Goal: Connect with others: Connect with others

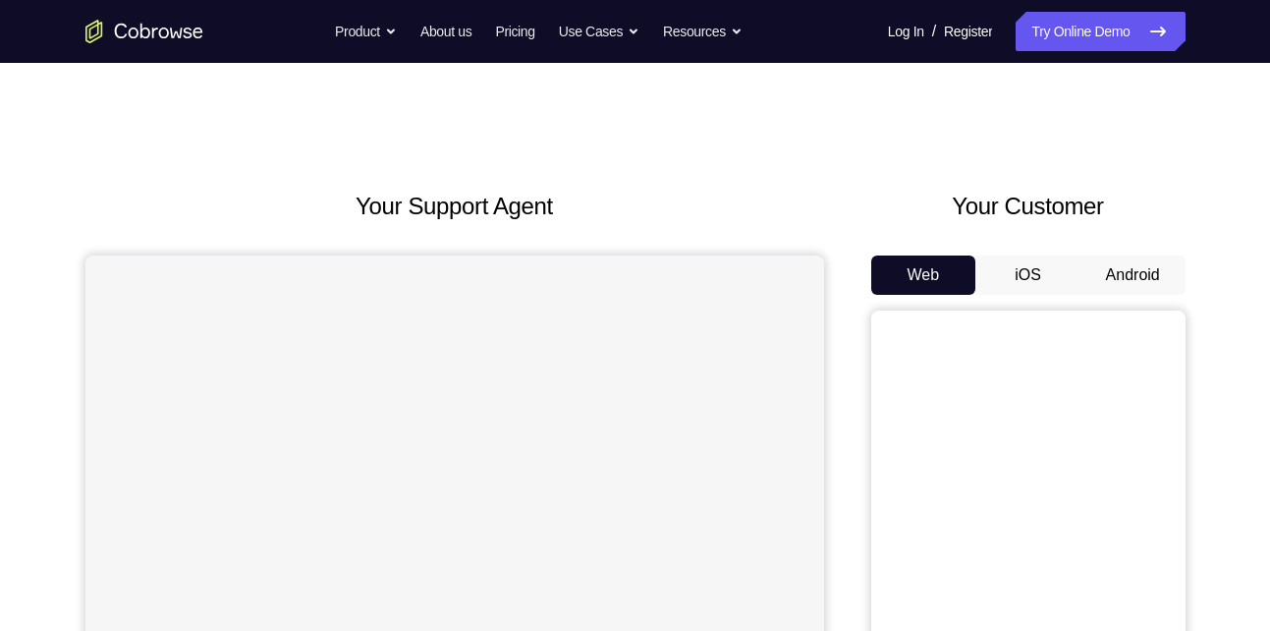
click at [1132, 281] on button "Android" at bounding box center [1132, 274] width 105 height 39
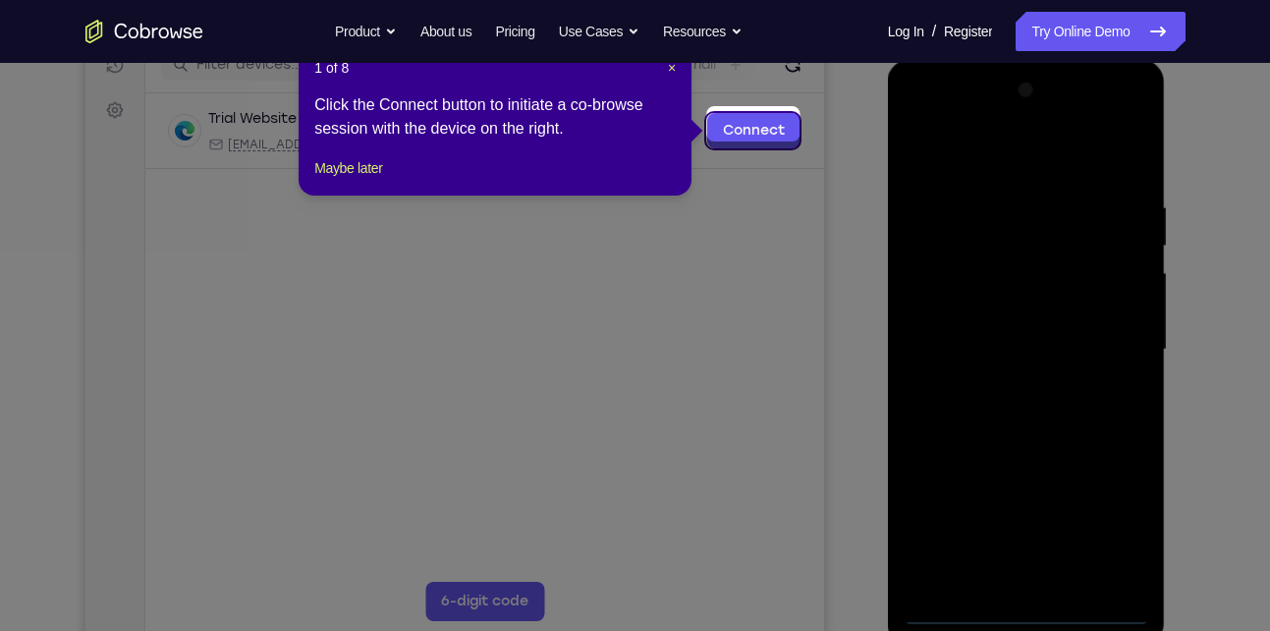
scroll to position [282, 0]
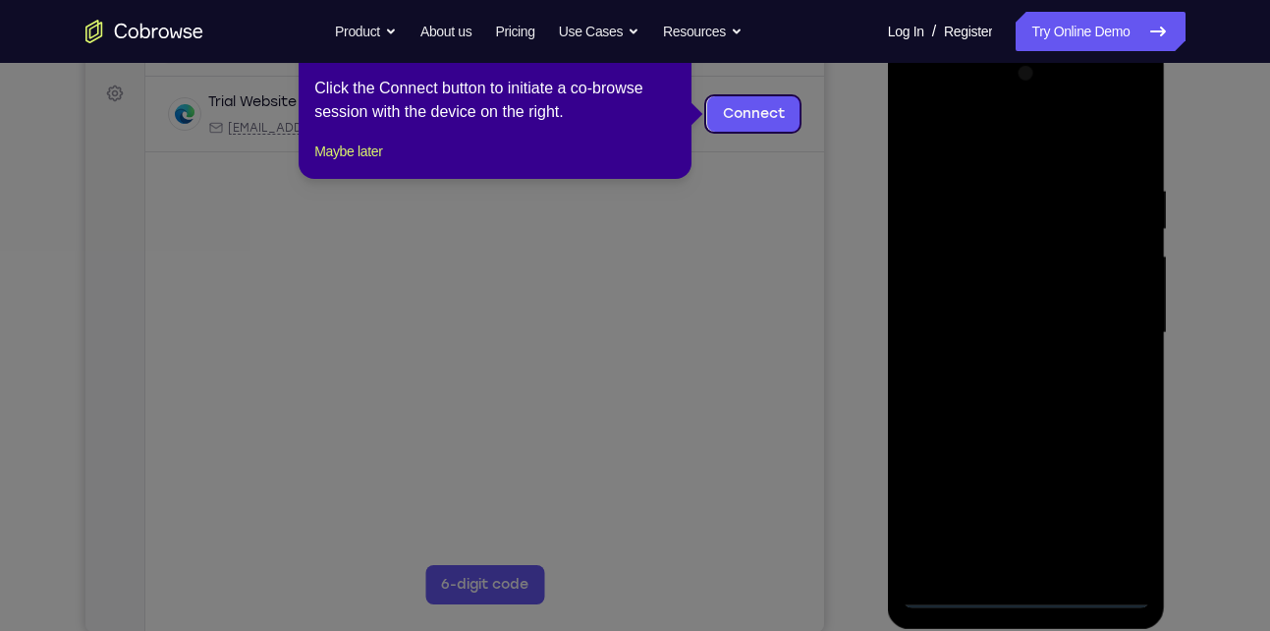
click at [874, 161] on icon at bounding box center [642, 315] width 1285 height 631
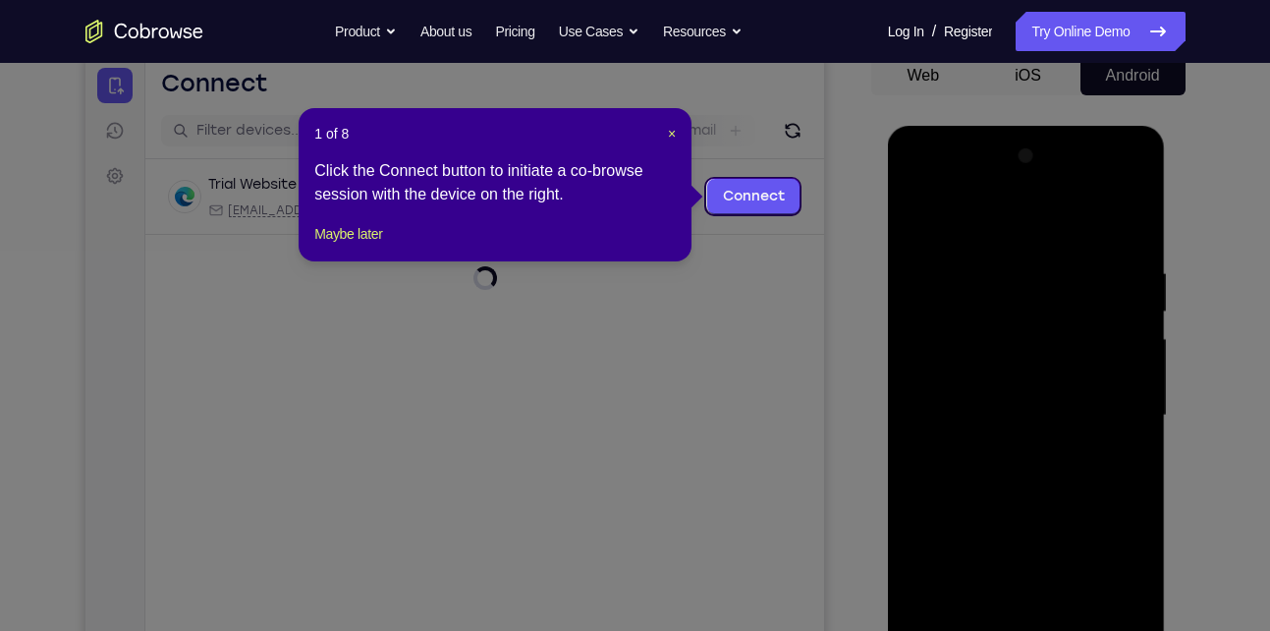
scroll to position [198, 0]
click at [671, 131] on span "×" at bounding box center [672, 135] width 8 height 16
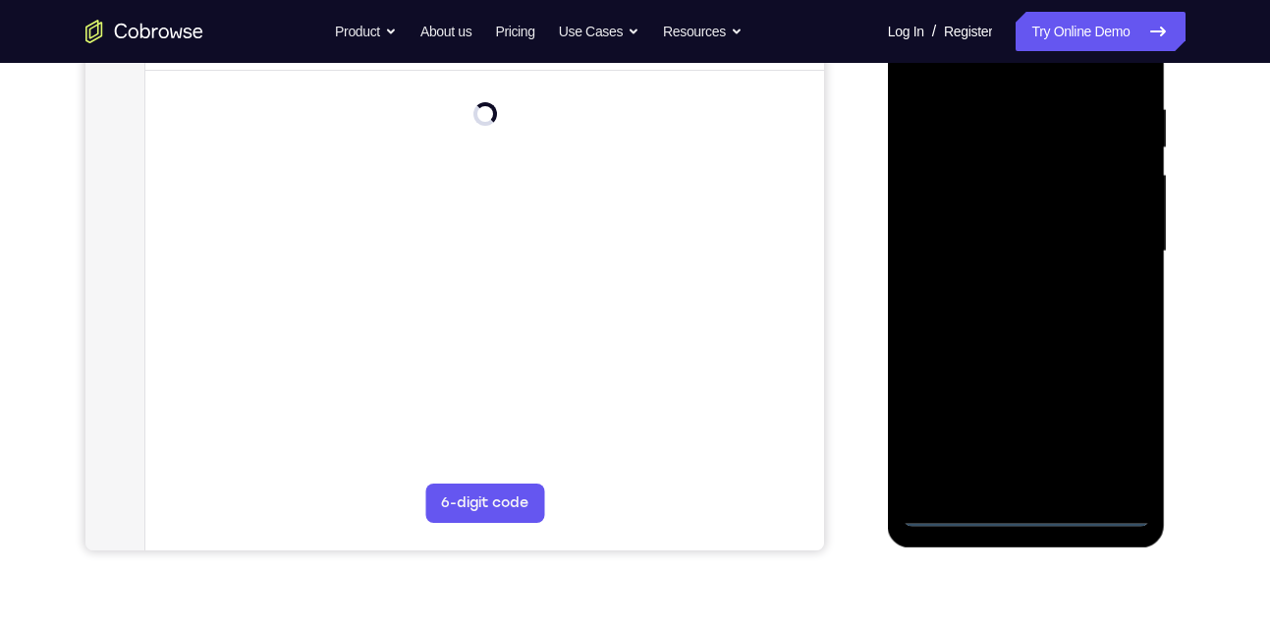
scroll to position [370, 0]
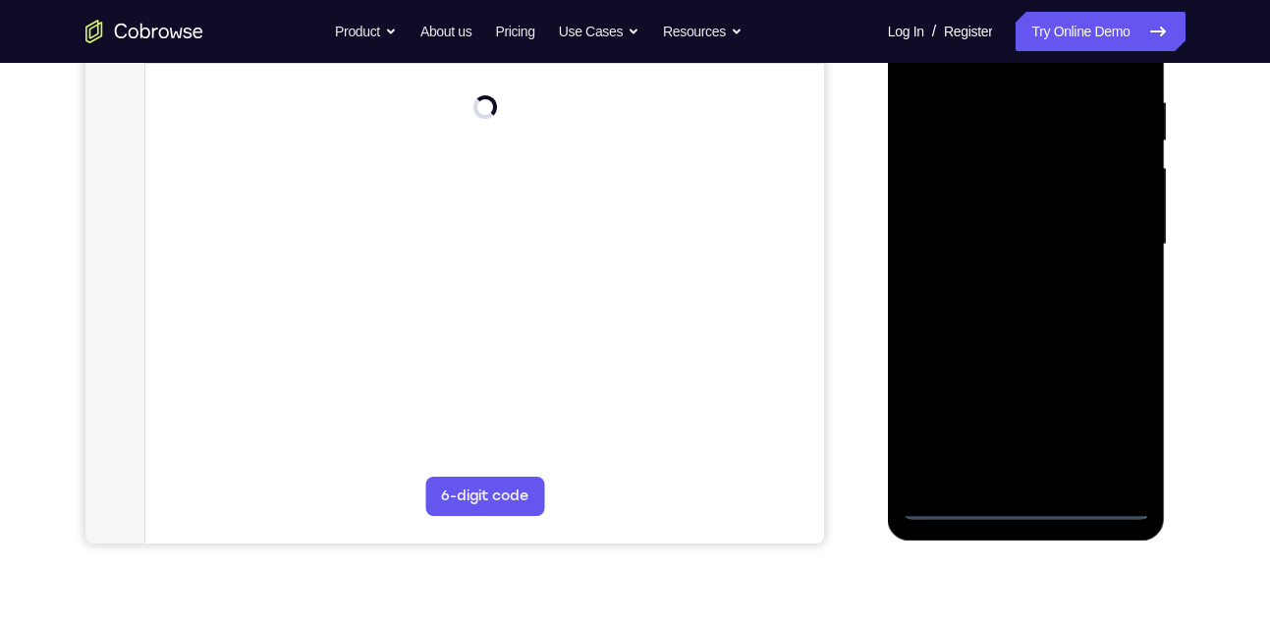
click at [1027, 502] on div at bounding box center [1026, 245] width 247 height 550
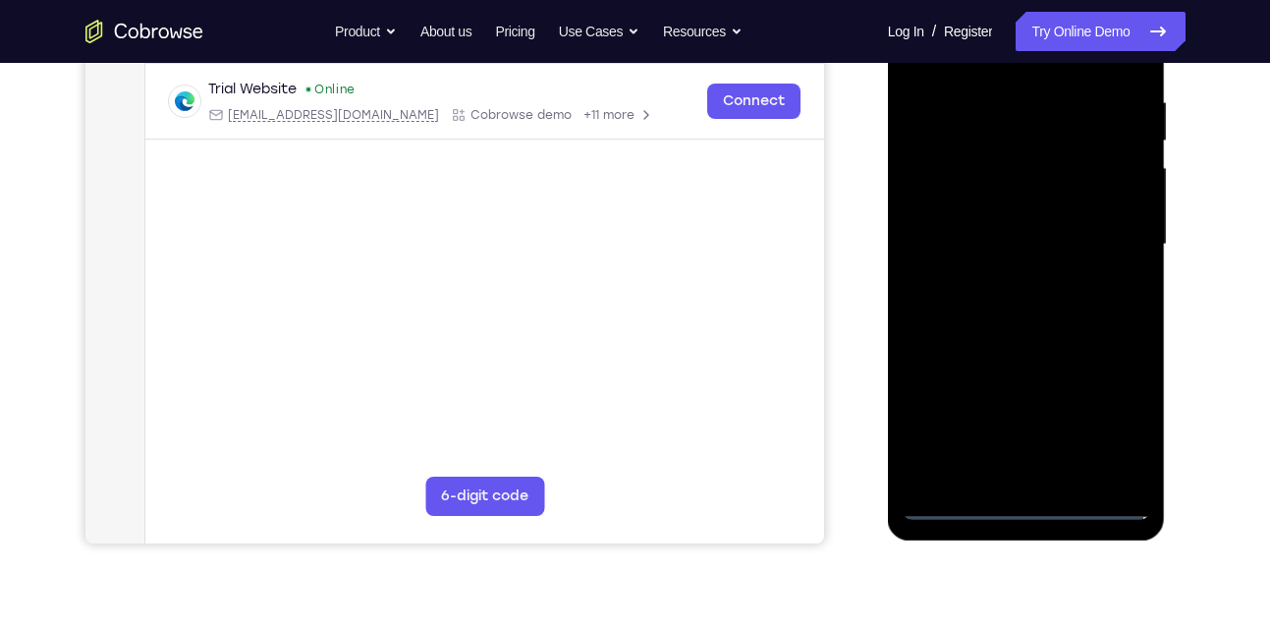
click at [1108, 420] on div at bounding box center [1026, 245] width 247 height 550
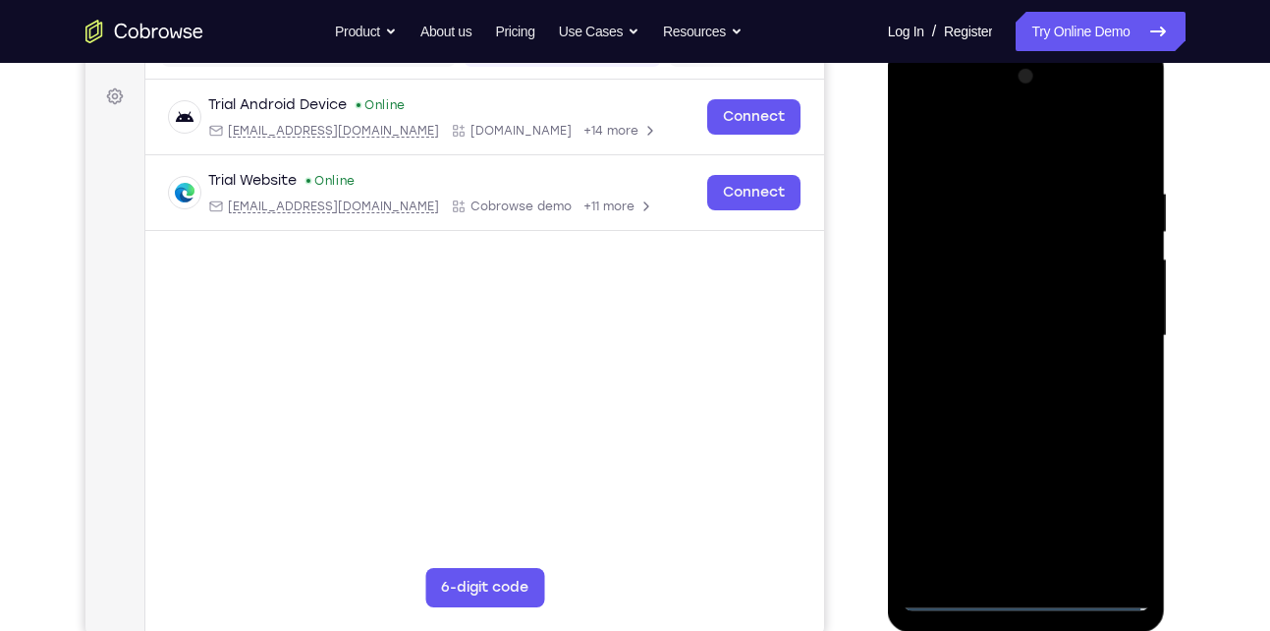
scroll to position [267, 0]
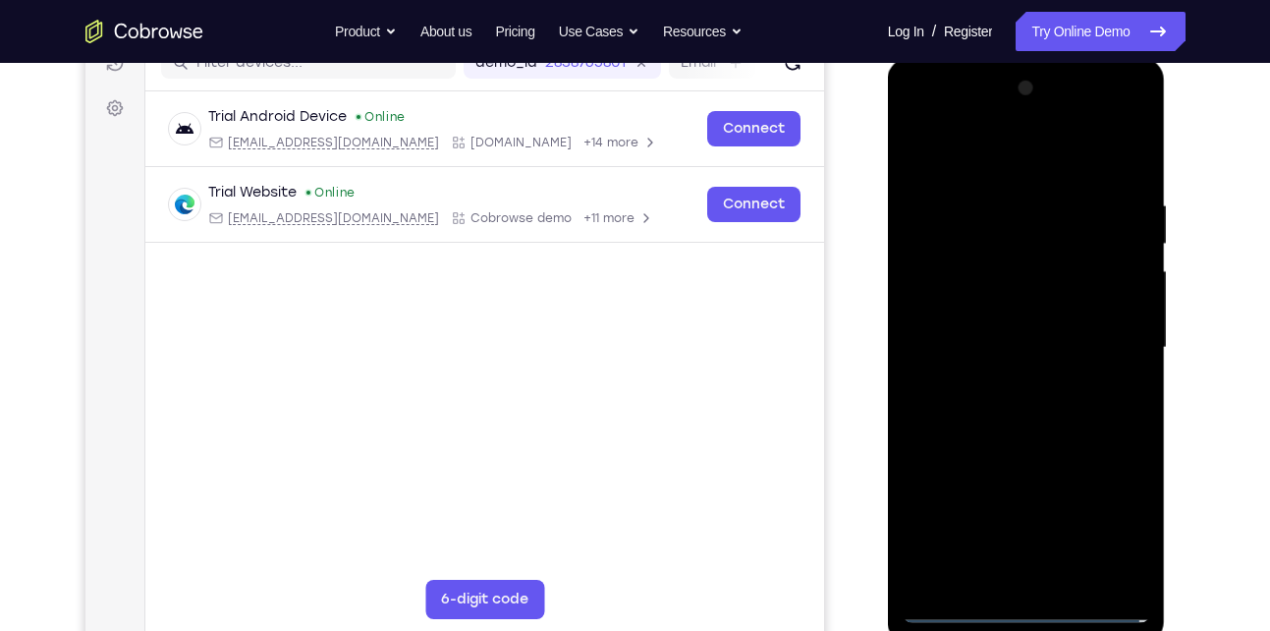
click at [916, 115] on div at bounding box center [1026, 348] width 247 height 550
click at [941, 284] on div at bounding box center [1026, 348] width 247 height 550
click at [1007, 472] on div at bounding box center [1026, 348] width 247 height 550
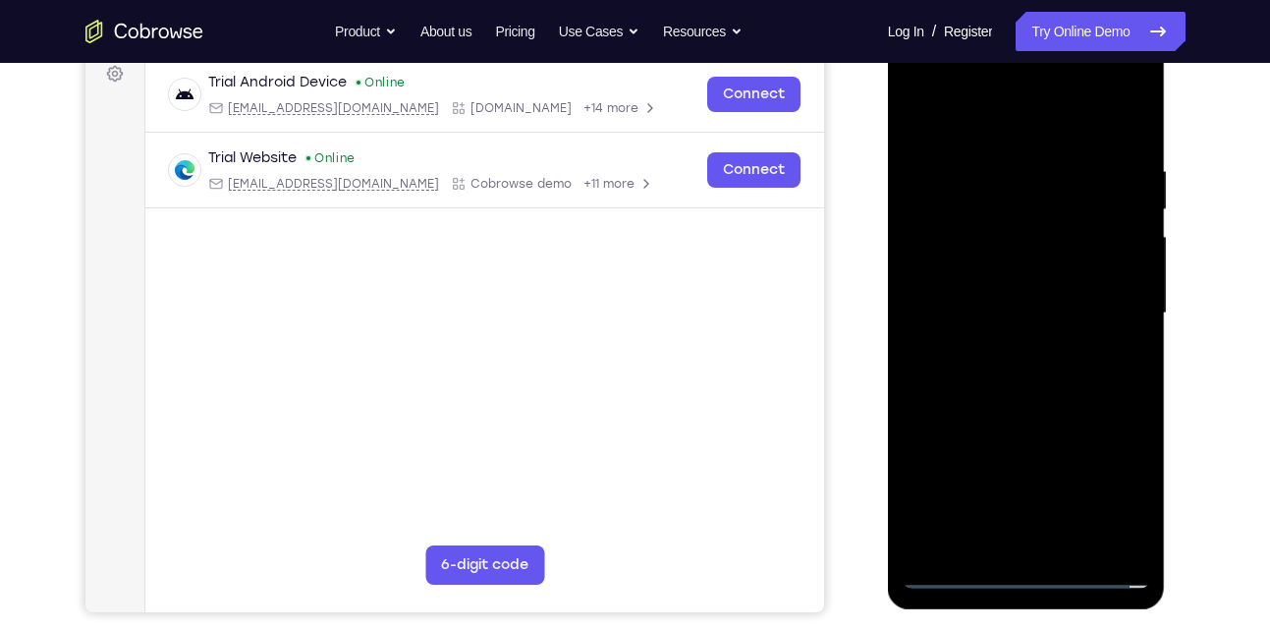
click at [1000, 292] on div at bounding box center [1026, 313] width 247 height 550
click at [964, 215] on div at bounding box center [1026, 313] width 247 height 550
click at [993, 255] on div at bounding box center [1026, 313] width 247 height 550
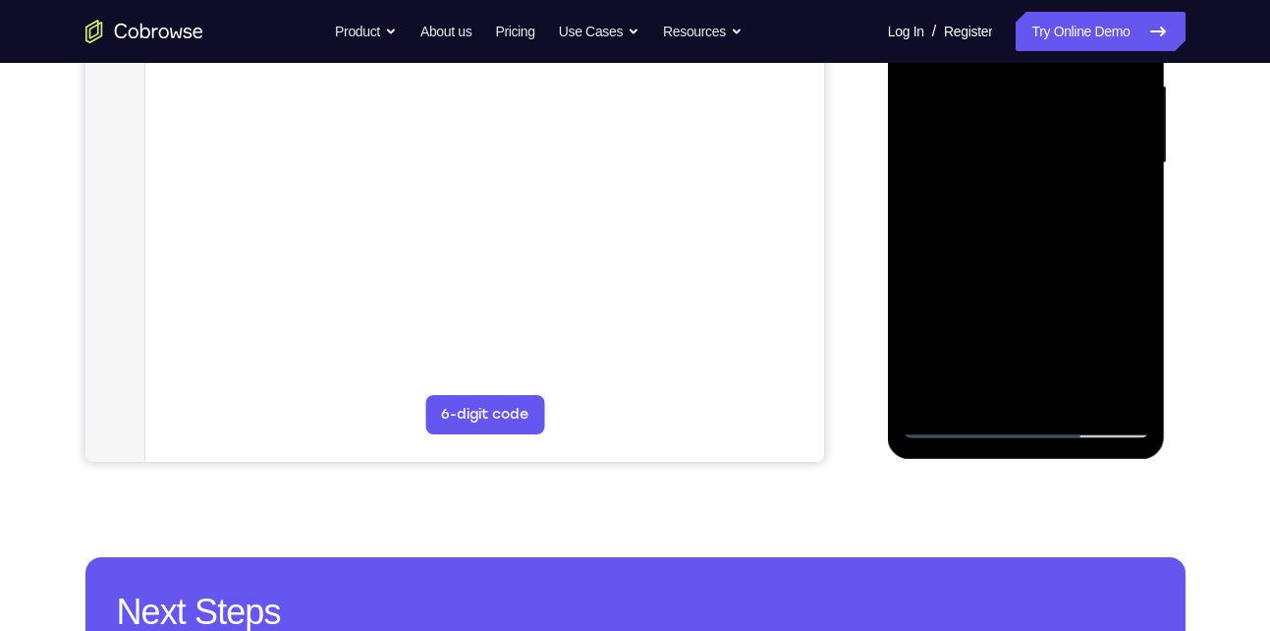
scroll to position [467, 0]
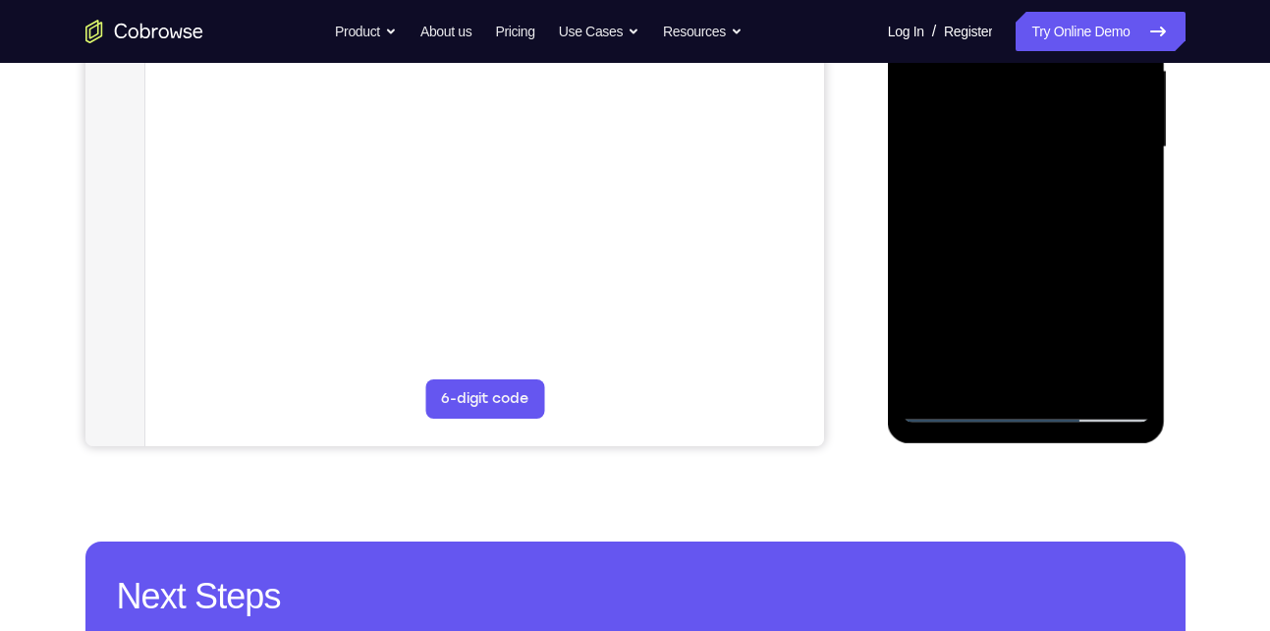
click at [954, 407] on div at bounding box center [1026, 147] width 247 height 550
click at [946, 222] on div at bounding box center [1026, 147] width 247 height 550
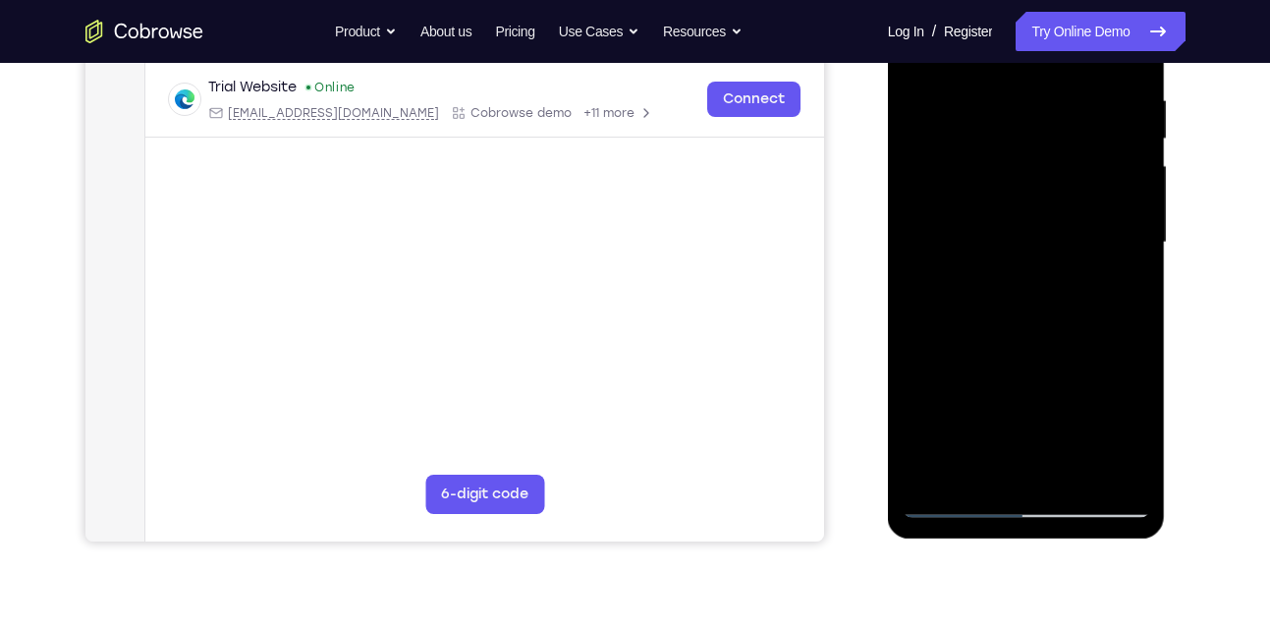
scroll to position [375, 0]
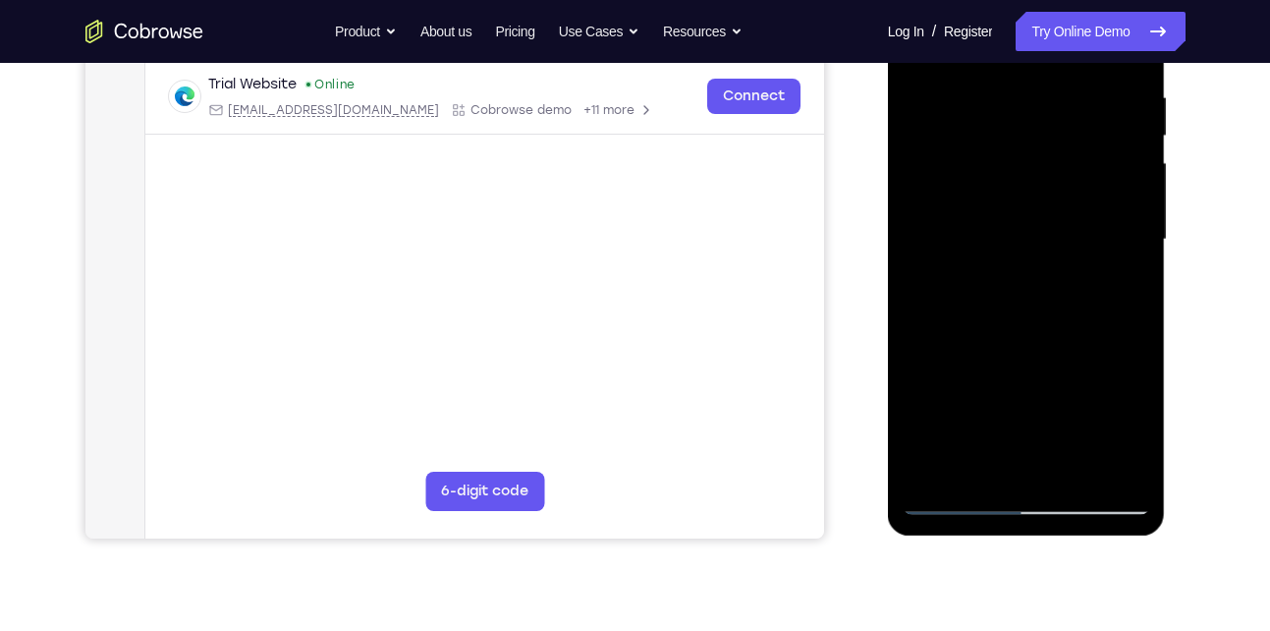
click at [1001, 386] on div at bounding box center [1026, 240] width 247 height 550
click at [1127, 267] on div at bounding box center [1026, 240] width 247 height 550
click at [1034, 474] on div at bounding box center [1026, 240] width 247 height 550
click at [987, 479] on div at bounding box center [1026, 240] width 247 height 550
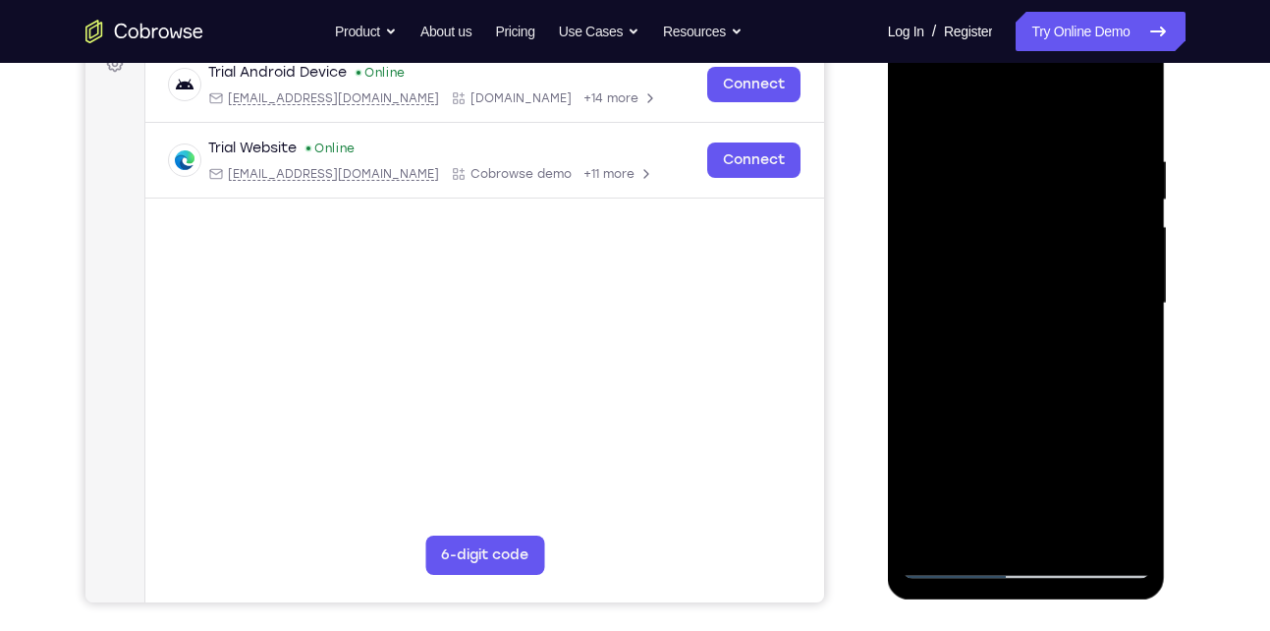
scroll to position [310, 0]
click at [953, 562] on div at bounding box center [1026, 304] width 247 height 550
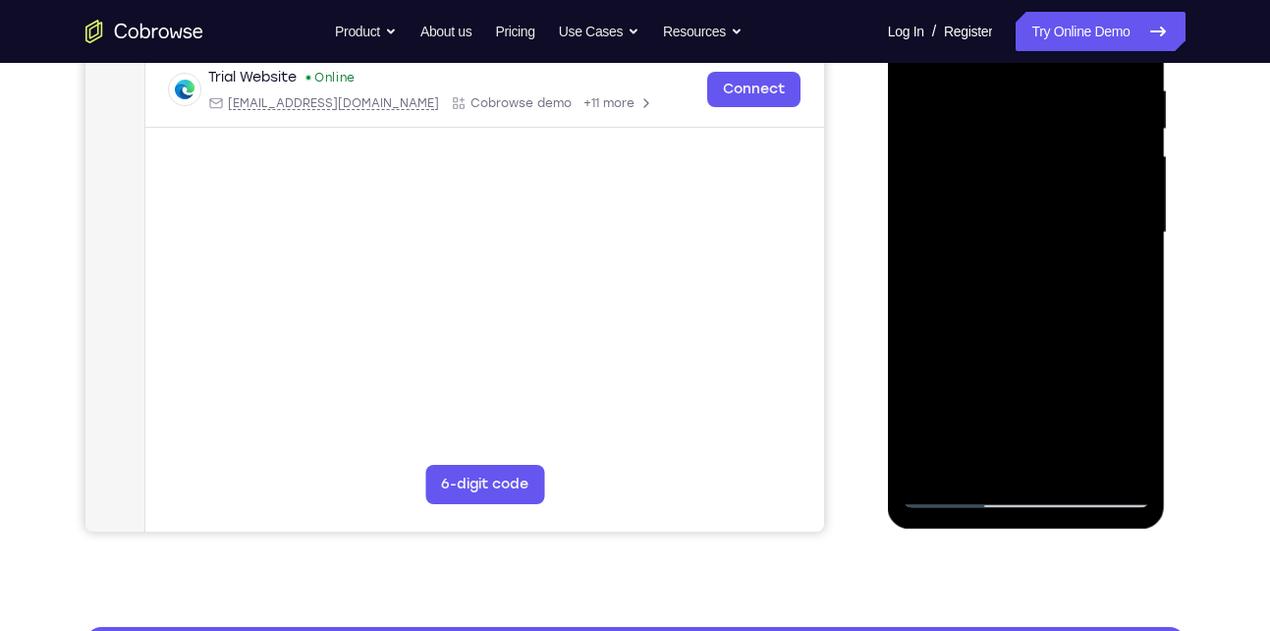
scroll to position [395, 0]
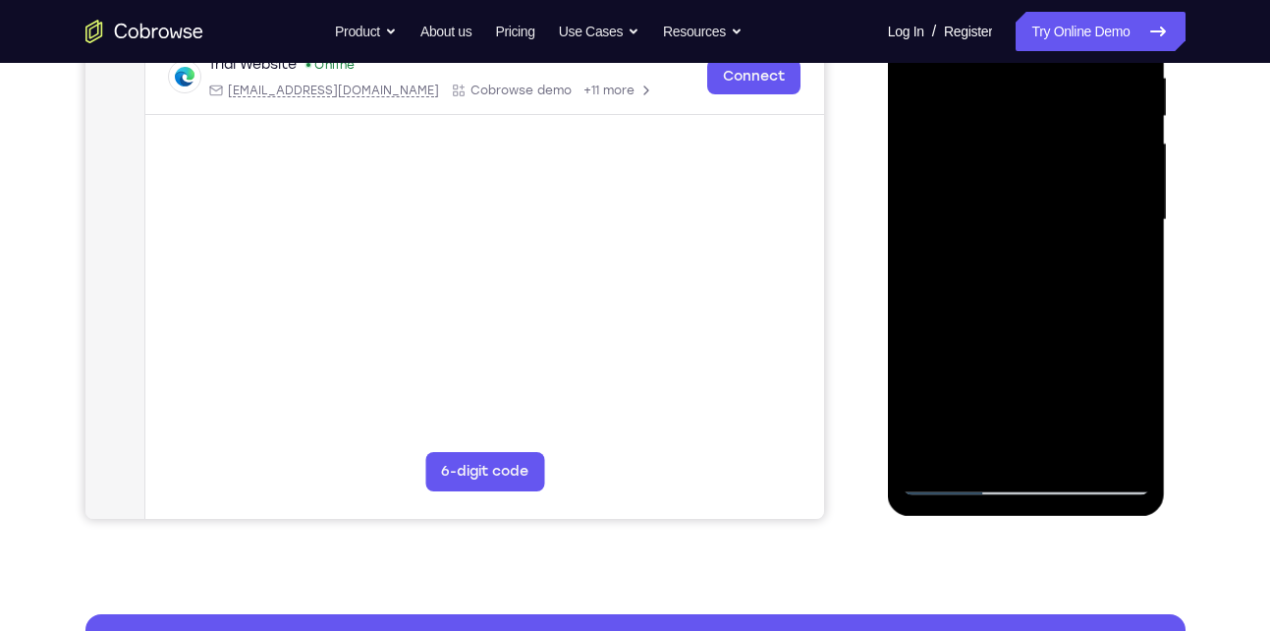
click at [952, 479] on div at bounding box center [1026, 220] width 247 height 550
click at [953, 476] on div at bounding box center [1026, 220] width 247 height 550
click at [954, 479] on div at bounding box center [1026, 220] width 247 height 550
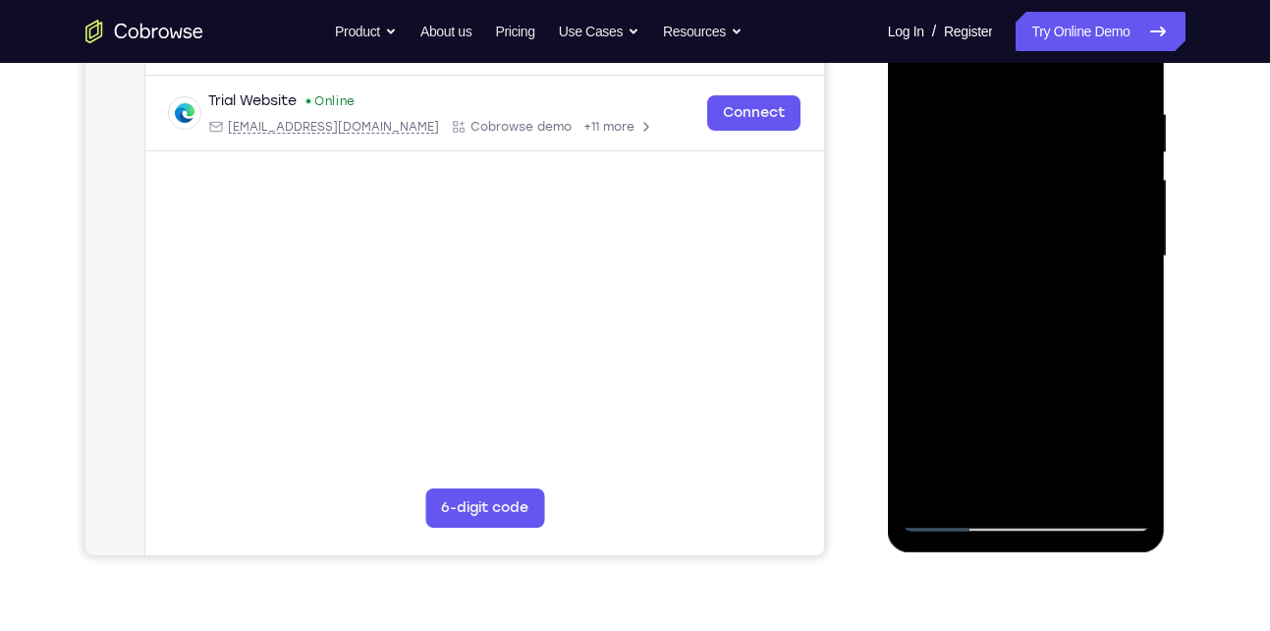
scroll to position [362, 0]
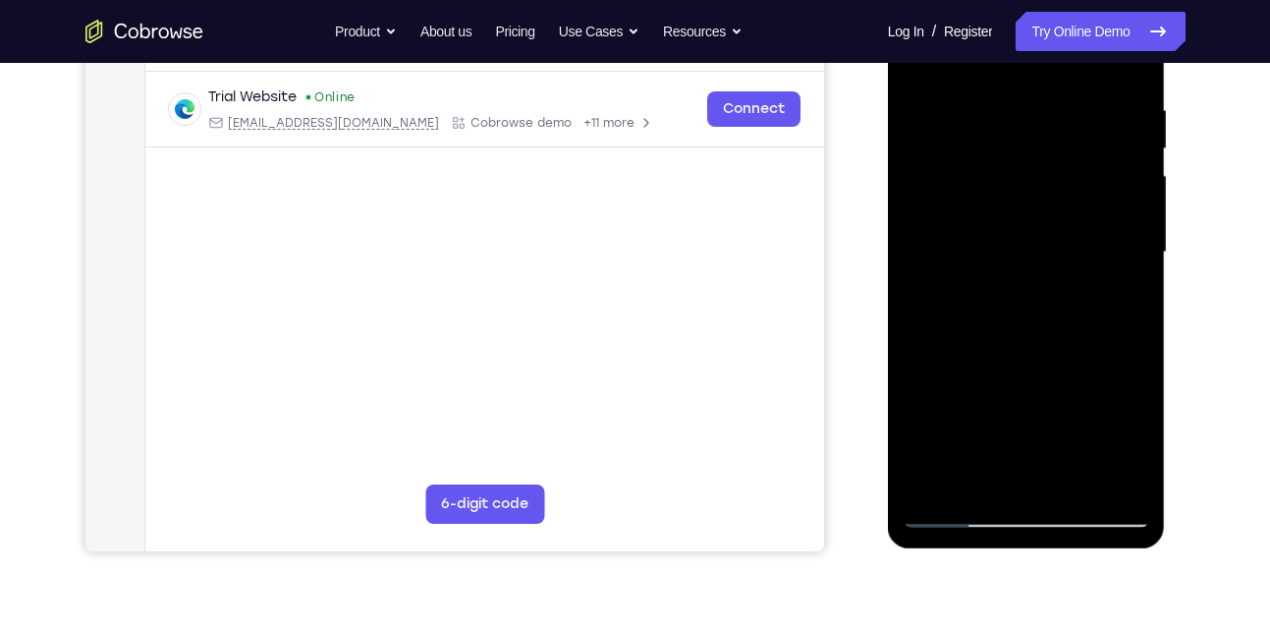
click at [1123, 317] on div at bounding box center [1026, 252] width 247 height 550
click at [1015, 393] on div at bounding box center [1026, 252] width 247 height 550
click at [1124, 313] on div at bounding box center [1026, 252] width 247 height 550
click at [1027, 487] on div at bounding box center [1026, 252] width 247 height 550
click at [949, 513] on div at bounding box center [1026, 252] width 247 height 550
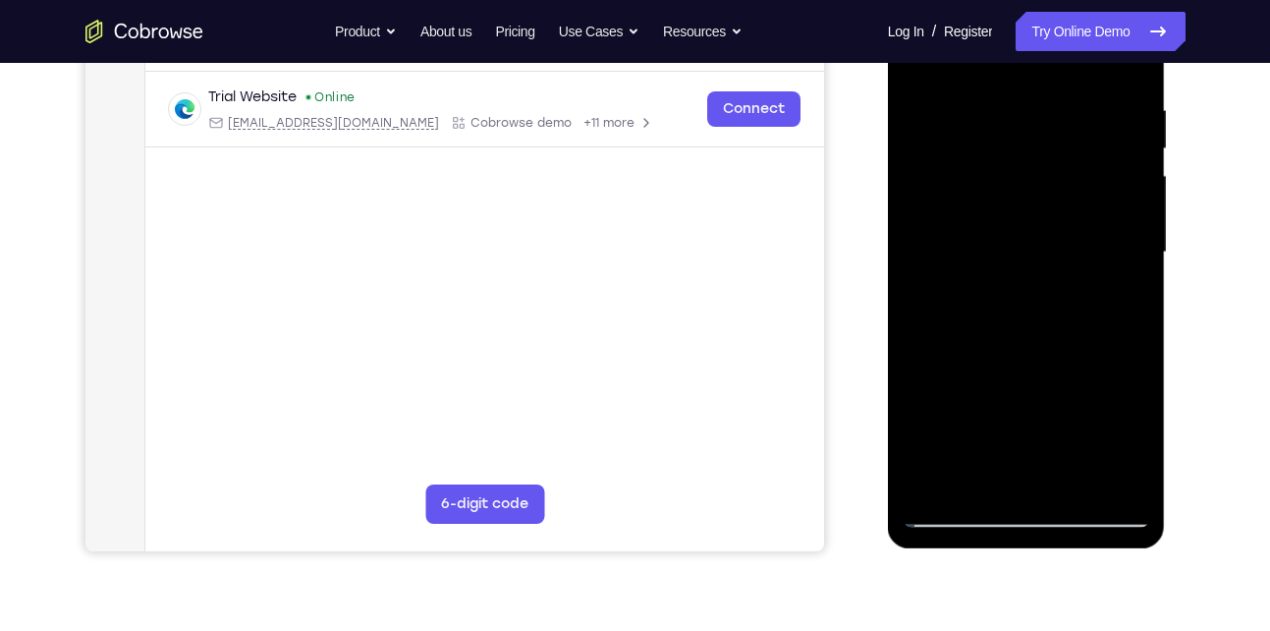
click at [955, 513] on div at bounding box center [1026, 252] width 247 height 550
click at [1009, 392] on div at bounding box center [1026, 252] width 247 height 550
click at [986, 397] on div at bounding box center [1026, 252] width 247 height 550
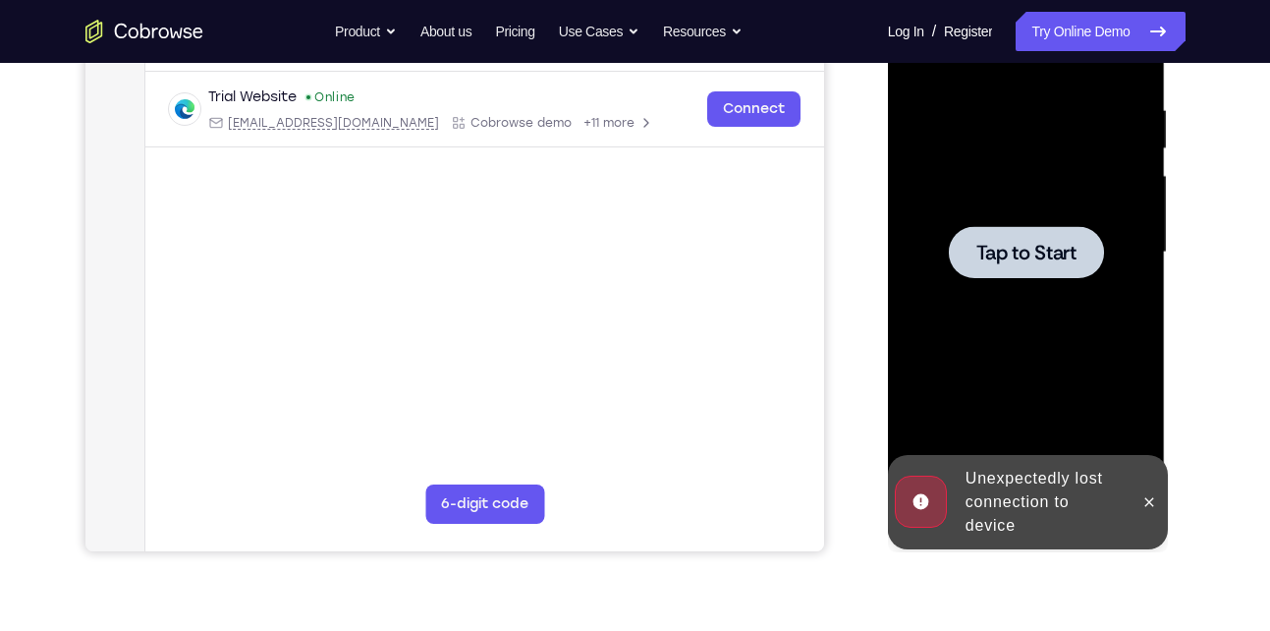
click at [1006, 252] on span "Tap to Start" at bounding box center [1026, 253] width 100 height 20
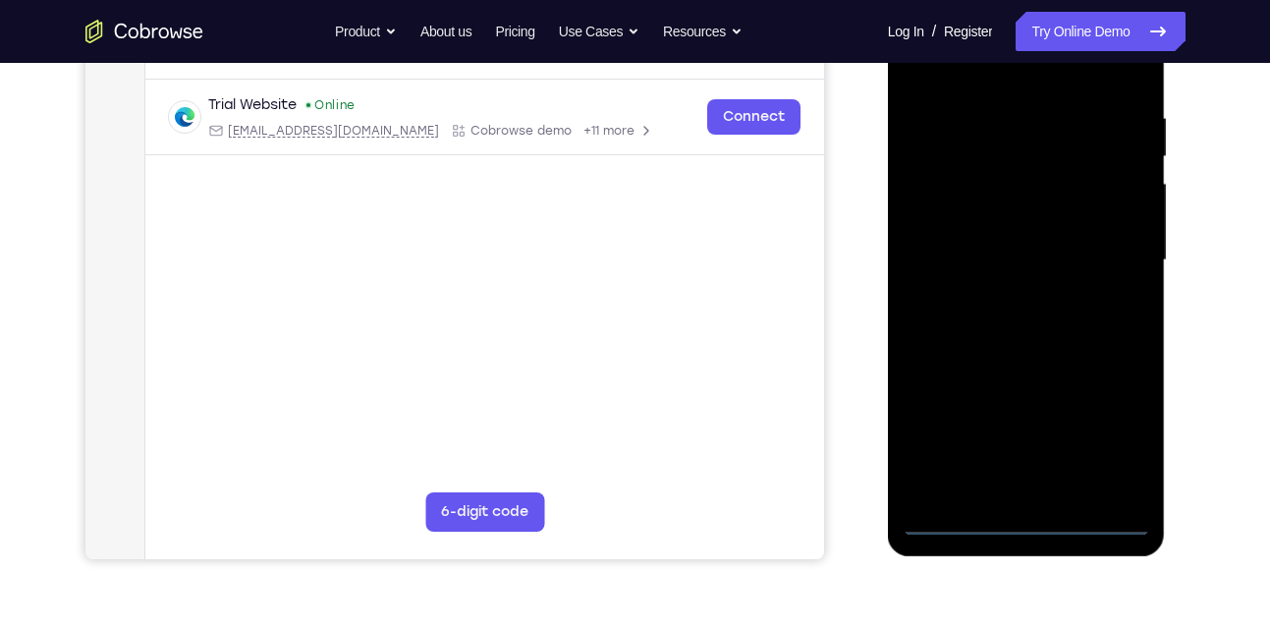
scroll to position [381, 0]
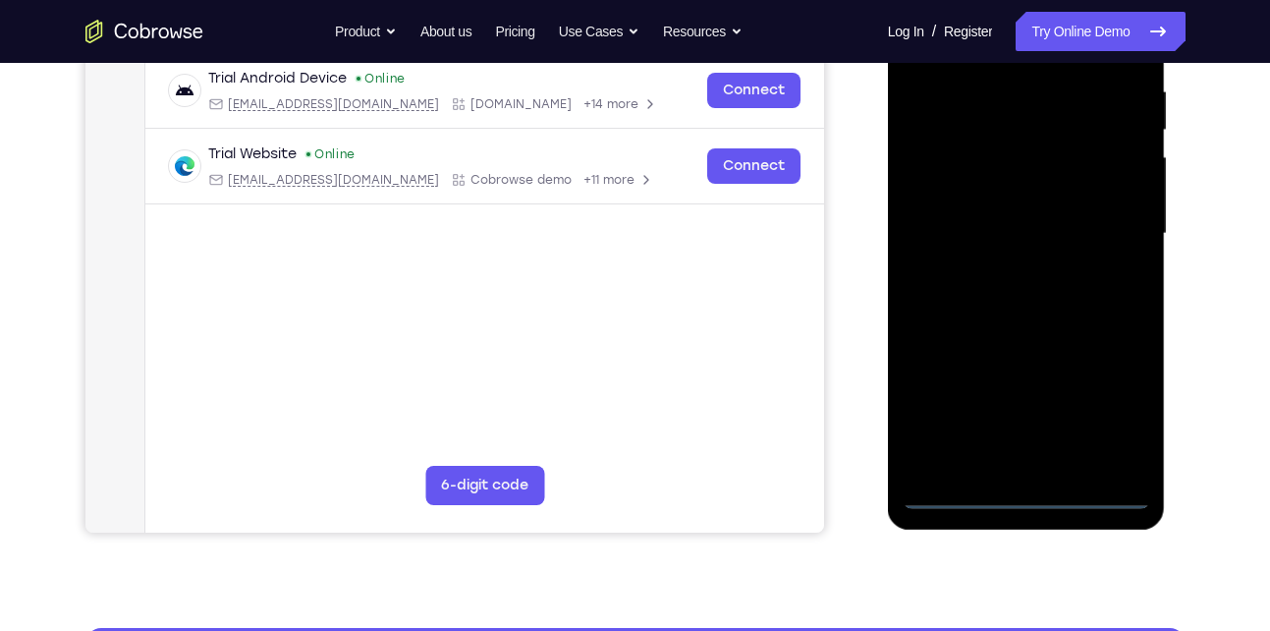
click at [1021, 491] on div at bounding box center [1026, 234] width 247 height 550
click at [1114, 414] on div at bounding box center [1026, 234] width 247 height 550
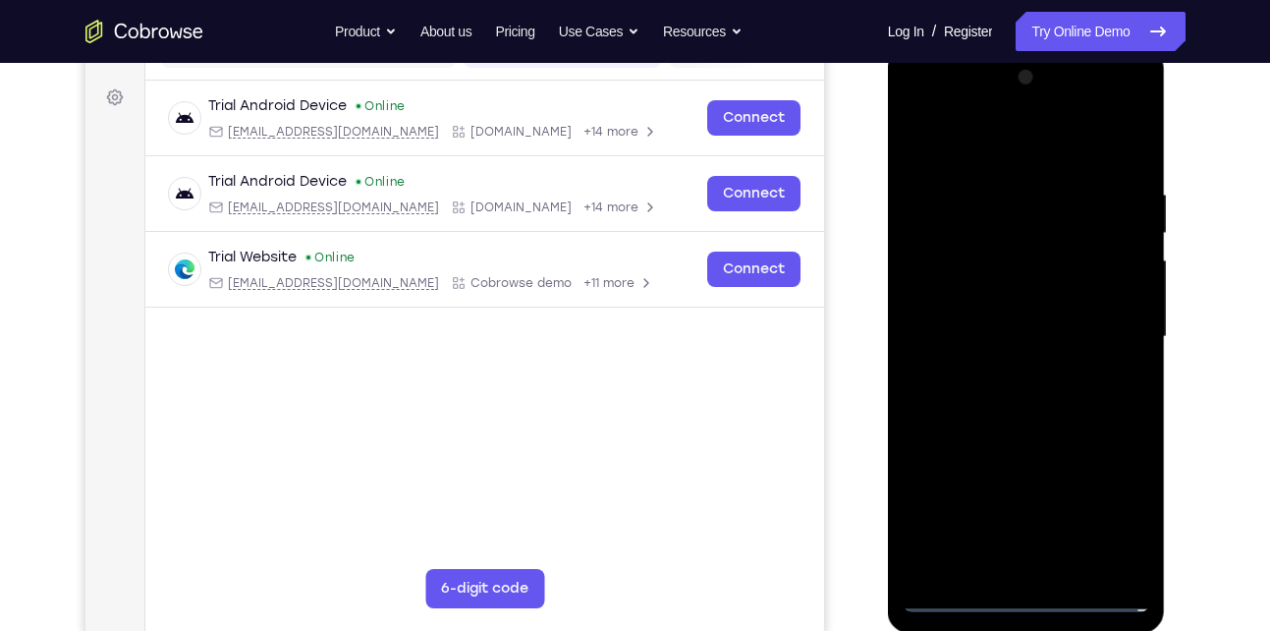
scroll to position [277, 0]
click at [918, 109] on div at bounding box center [1026, 338] width 247 height 550
click at [936, 273] on div at bounding box center [1026, 338] width 247 height 550
click at [999, 459] on div at bounding box center [1026, 338] width 247 height 550
click at [1000, 277] on div at bounding box center [1026, 338] width 247 height 550
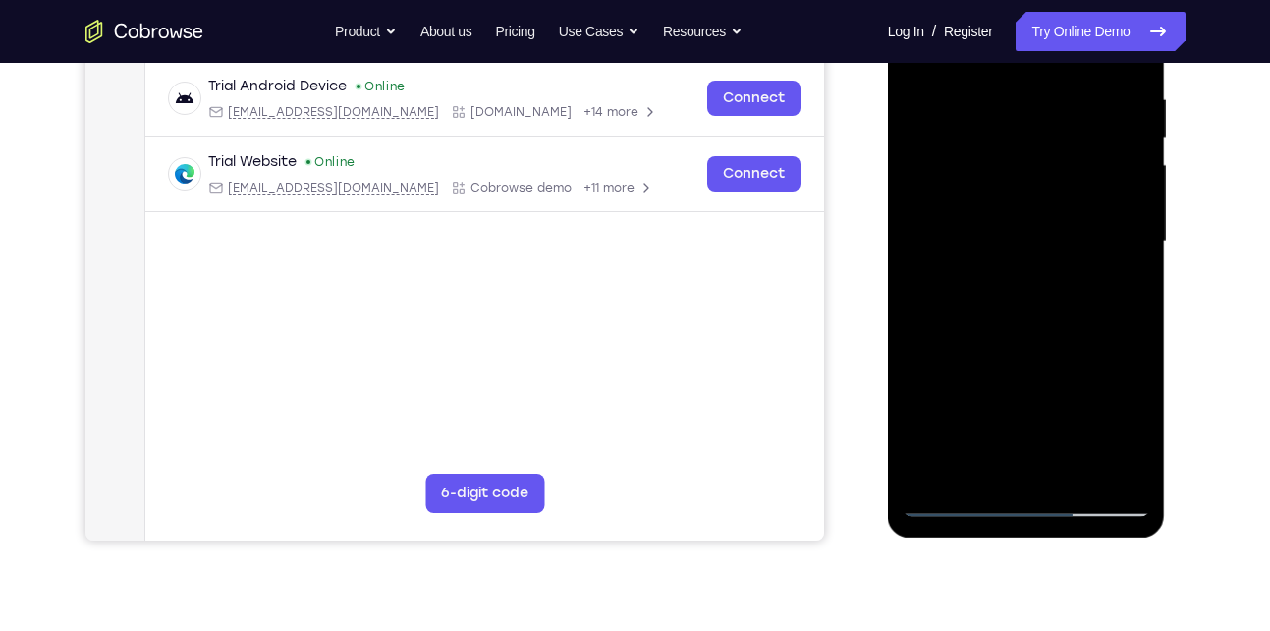
scroll to position [374, 0]
click at [954, 498] on div at bounding box center [1026, 241] width 247 height 550
click at [1011, 382] on div at bounding box center [1026, 241] width 247 height 550
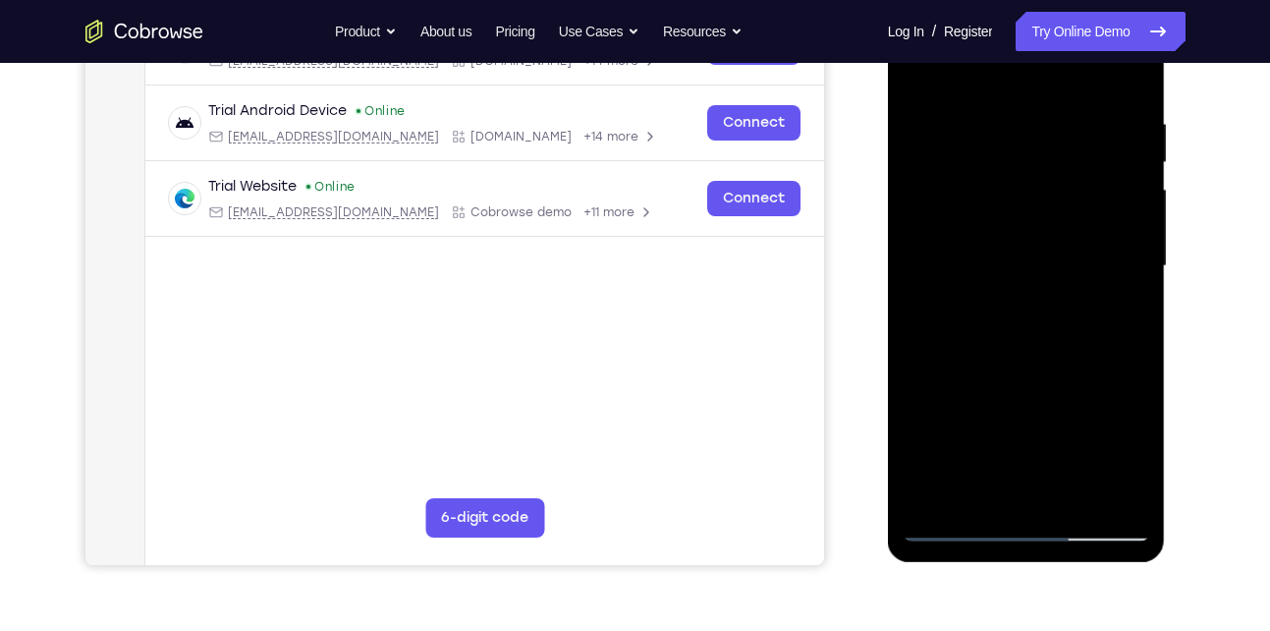
scroll to position [348, 0]
click at [1114, 292] on div at bounding box center [1026, 267] width 247 height 550
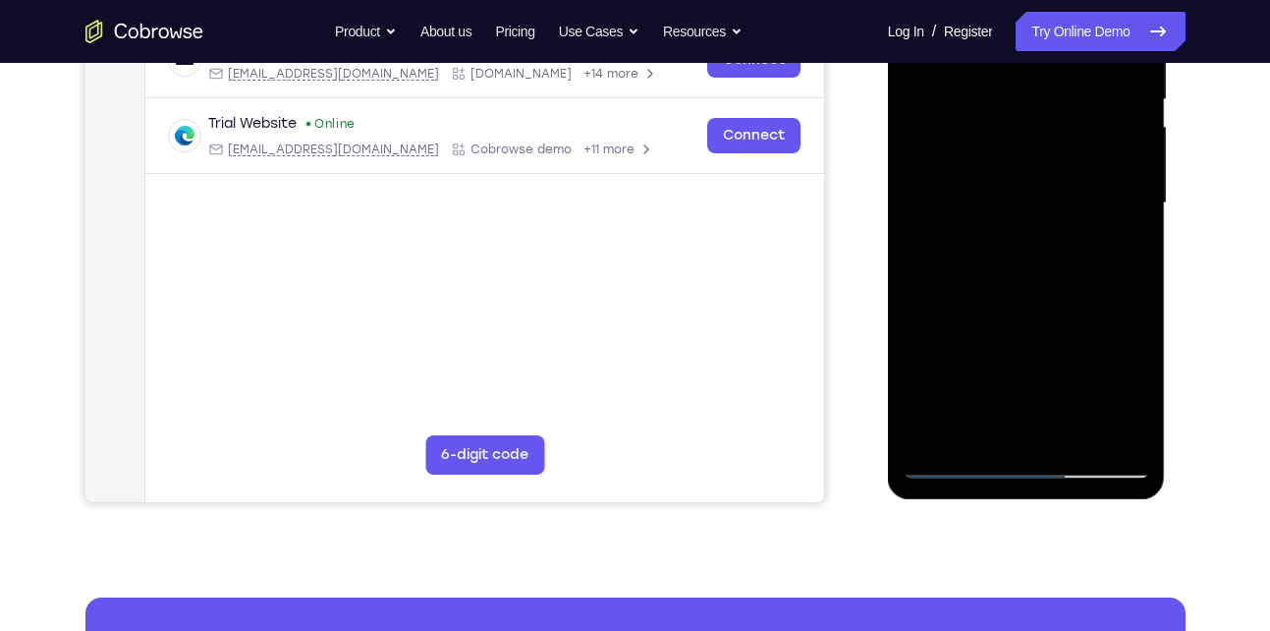
scroll to position [412, 0]
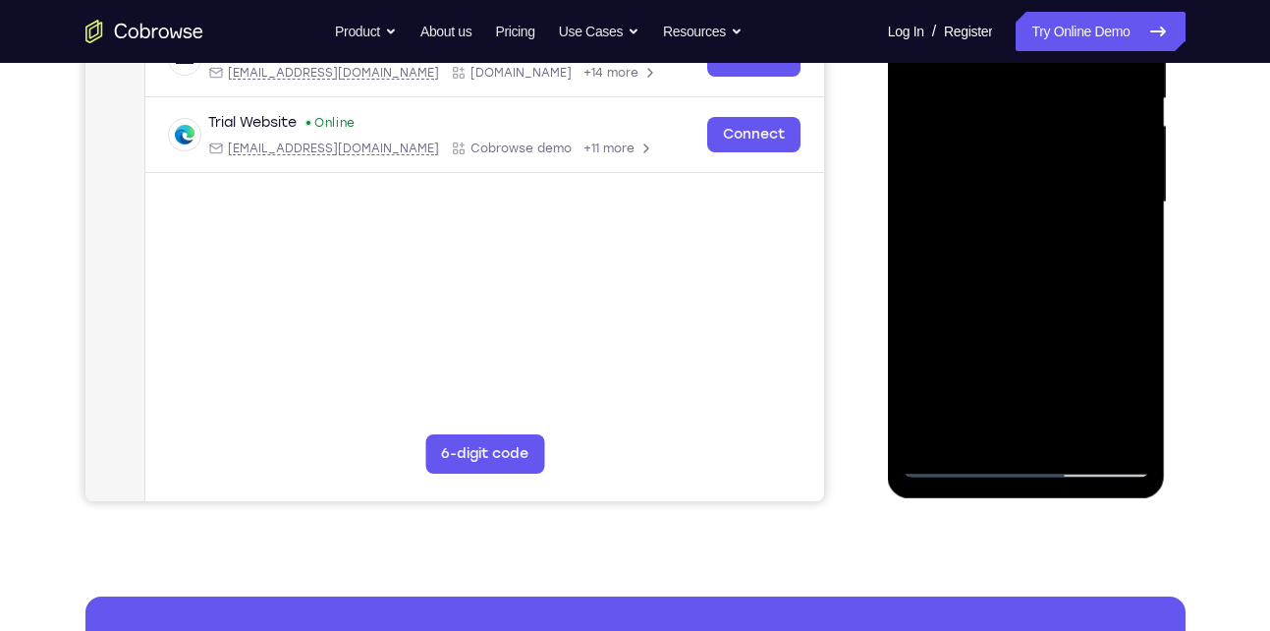
click at [1042, 436] on div at bounding box center [1026, 202] width 247 height 550
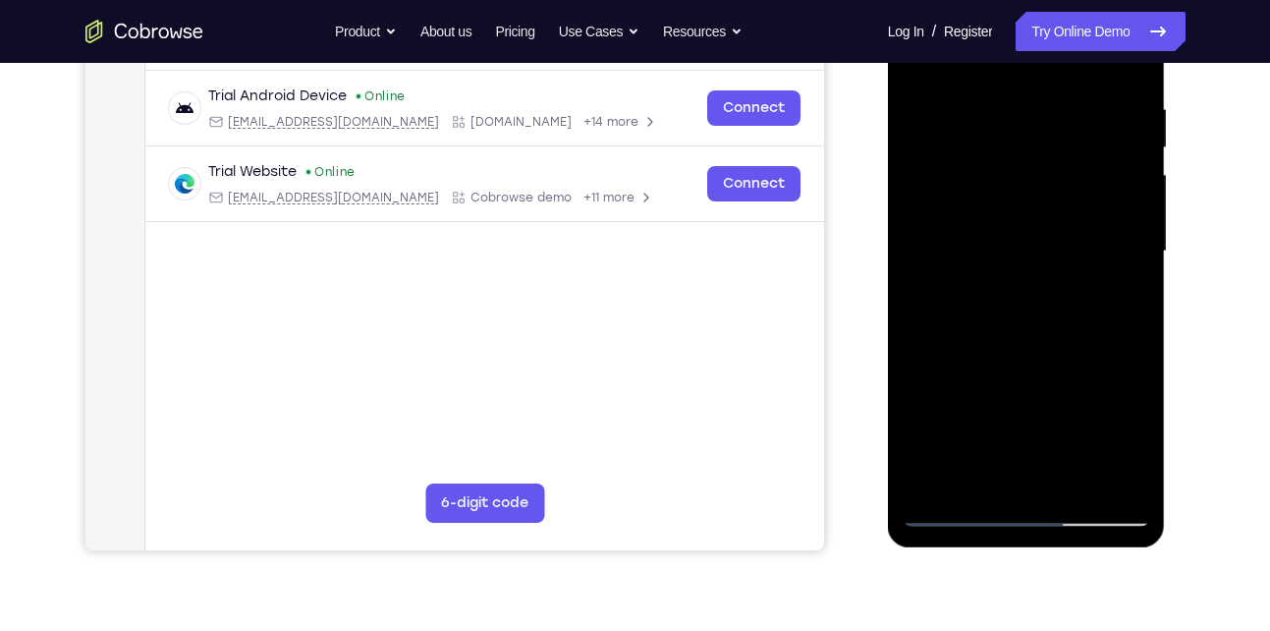
scroll to position [362, 0]
click at [984, 488] on div at bounding box center [1026, 252] width 247 height 550
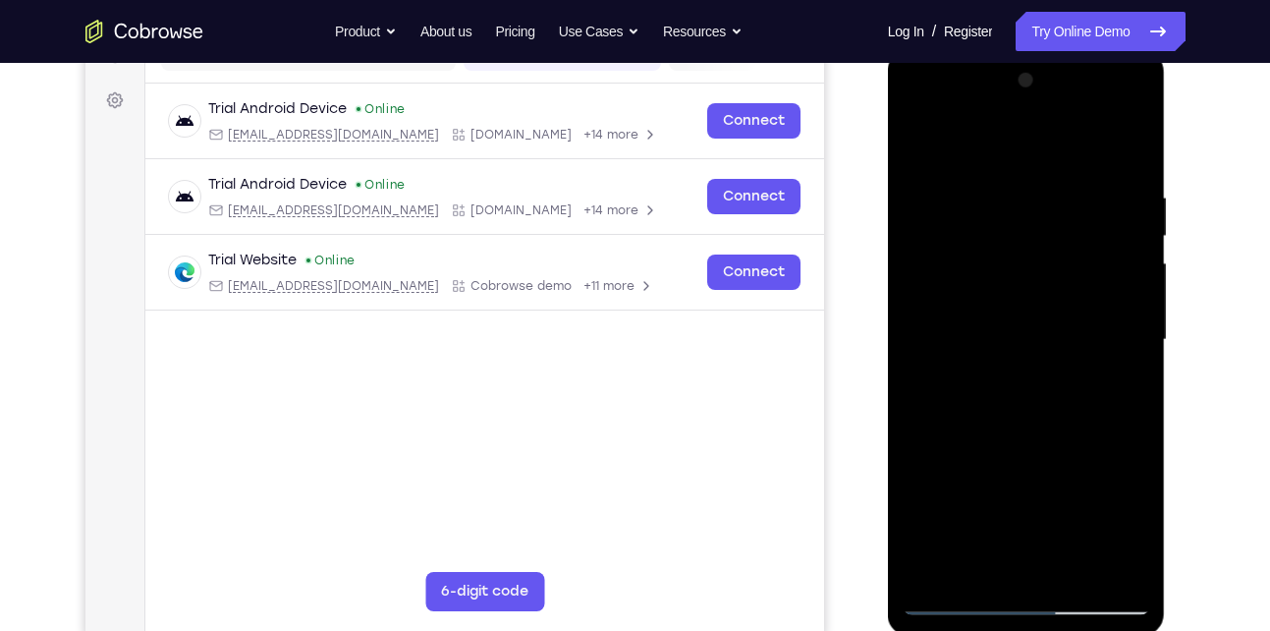
scroll to position [272, 0]
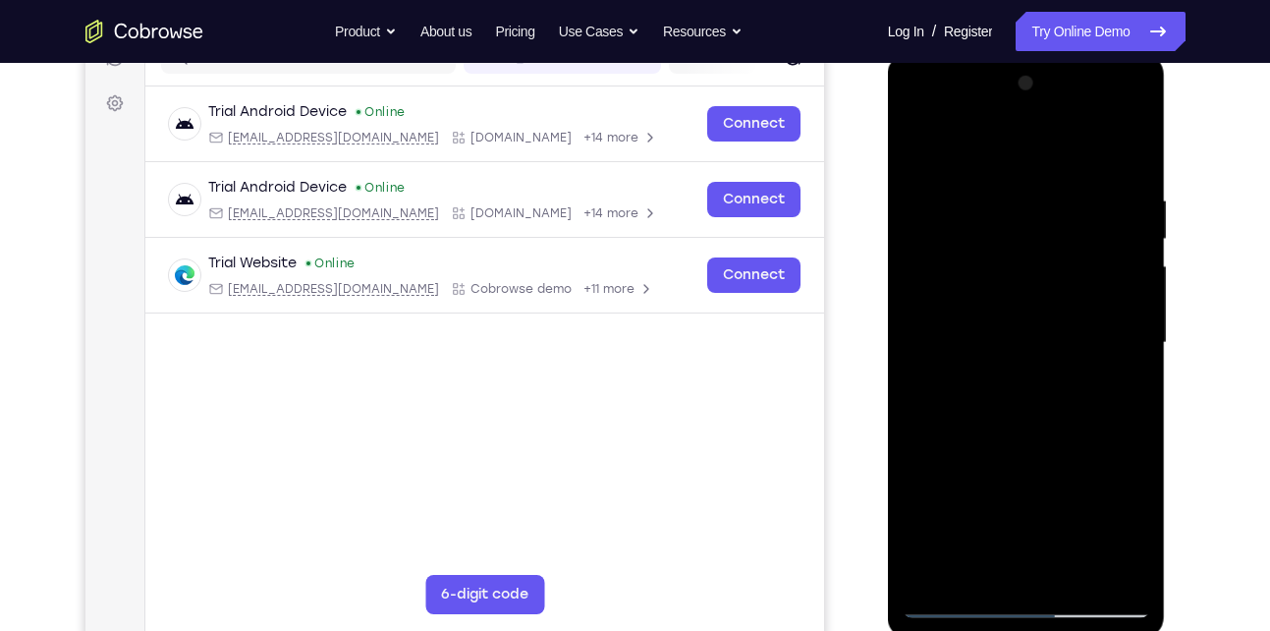
click at [993, 300] on div at bounding box center [1026, 343] width 247 height 550
click at [1018, 399] on div at bounding box center [1026, 343] width 247 height 550
click at [1004, 350] on div at bounding box center [1026, 343] width 247 height 550
click at [1025, 398] on div at bounding box center [1026, 343] width 247 height 550
click at [1000, 346] on div at bounding box center [1026, 343] width 247 height 550
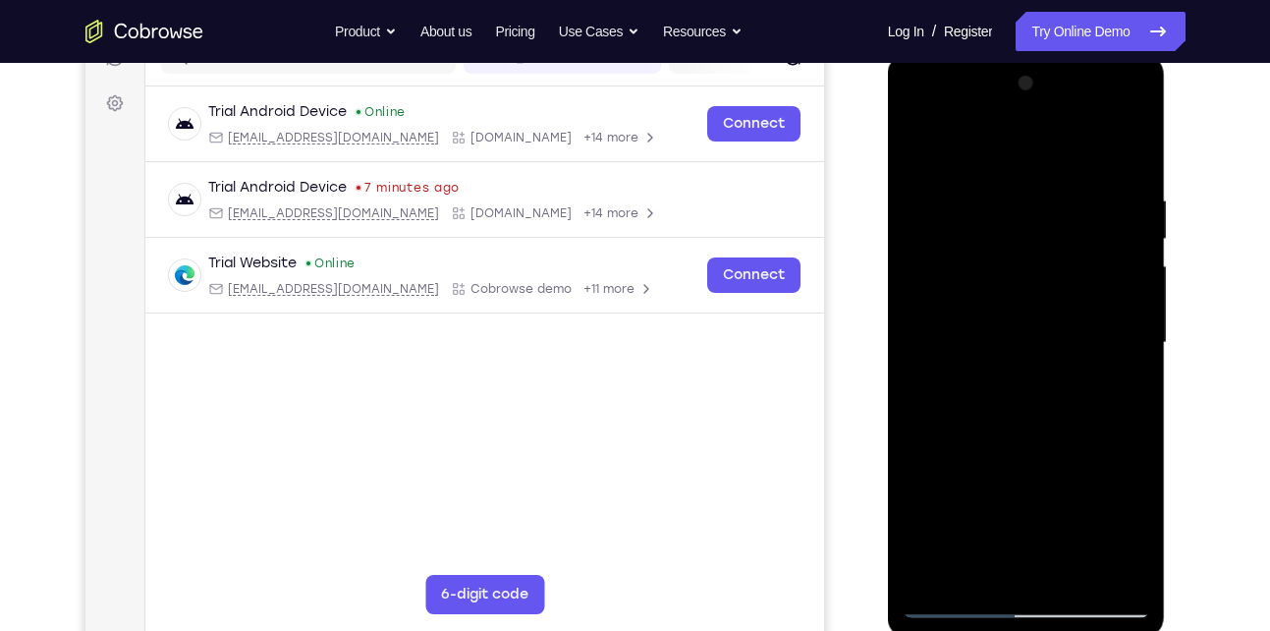
click at [1025, 395] on div at bounding box center [1026, 343] width 247 height 550
click at [916, 149] on div at bounding box center [1026, 343] width 247 height 550
click at [1122, 324] on div at bounding box center [1026, 343] width 247 height 550
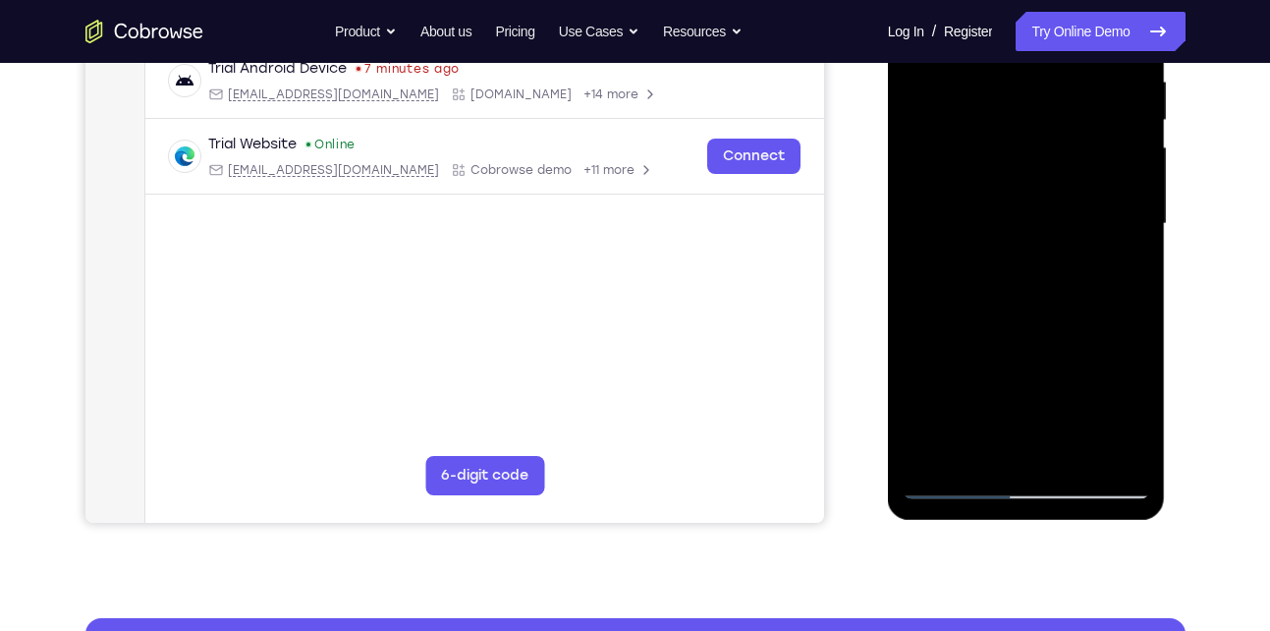
scroll to position [399, 0]
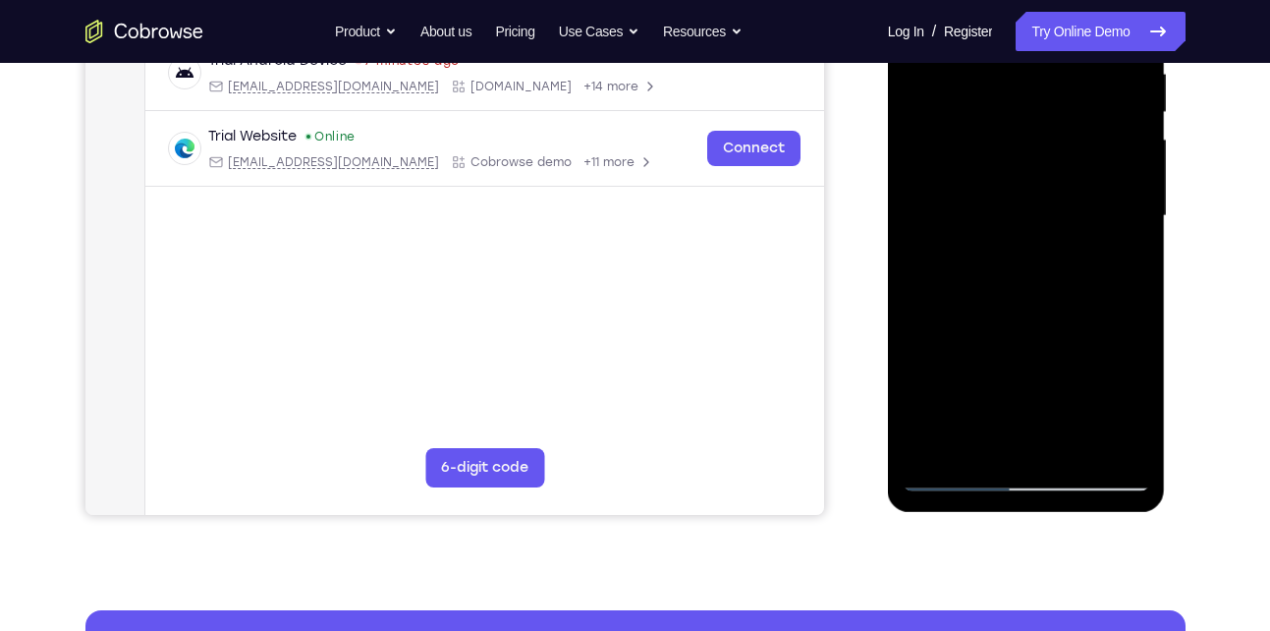
click at [1042, 454] on div at bounding box center [1026, 216] width 247 height 550
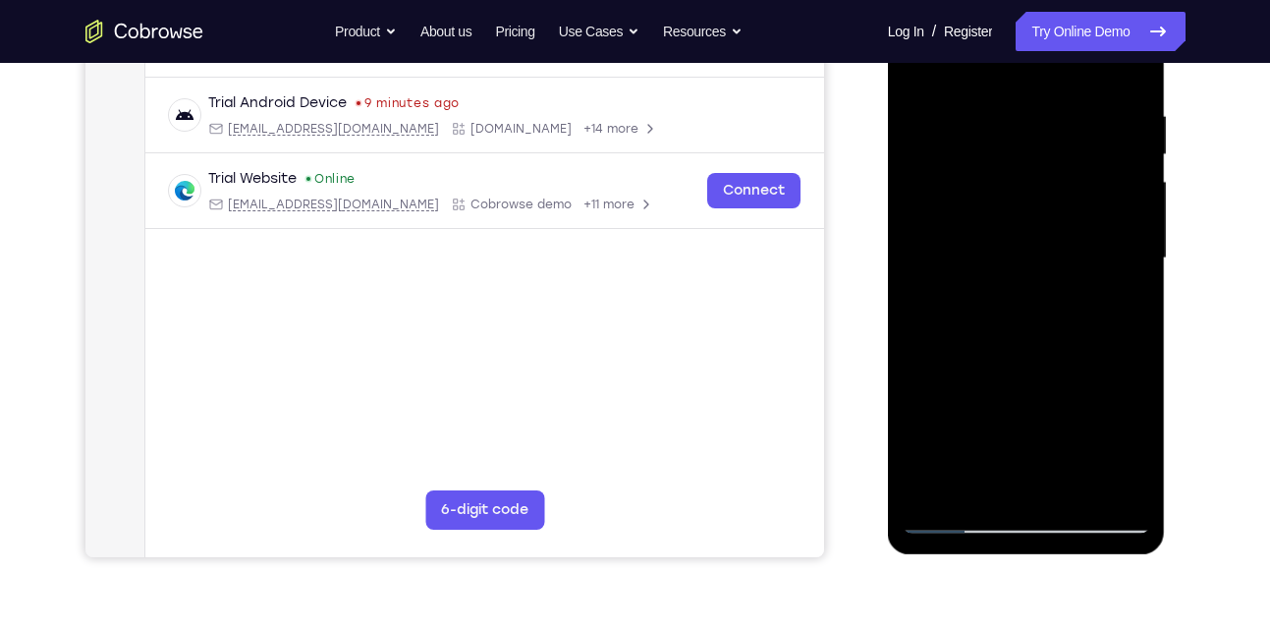
scroll to position [370, 0]
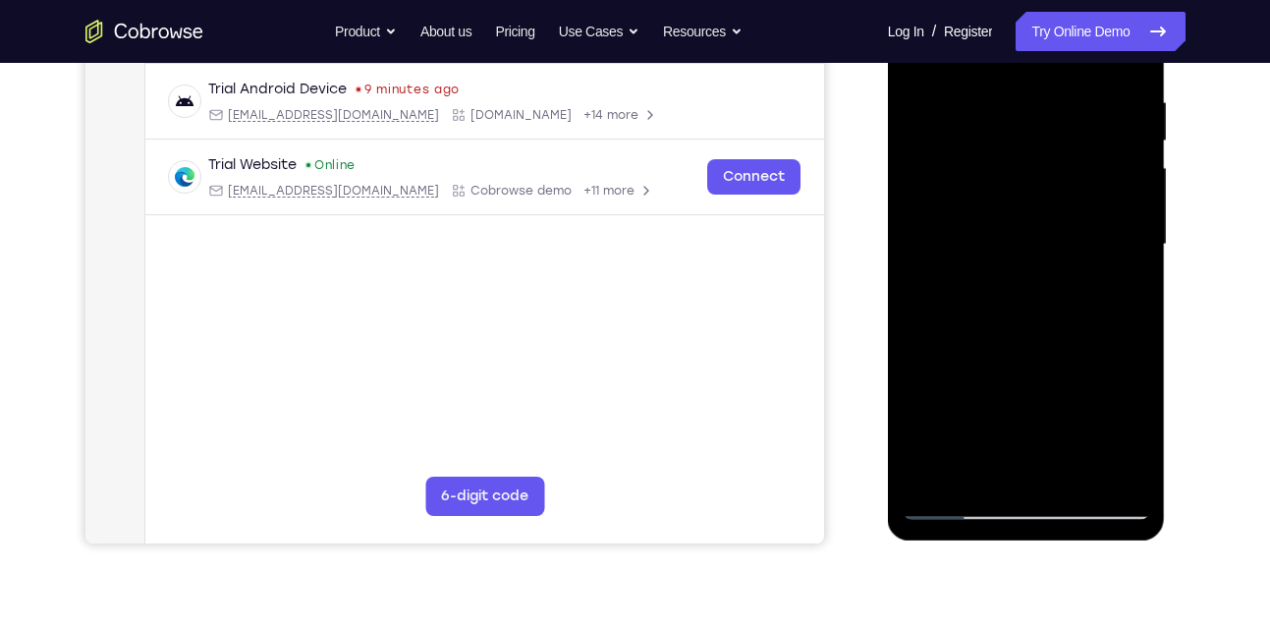
click at [953, 503] on div at bounding box center [1026, 245] width 247 height 550
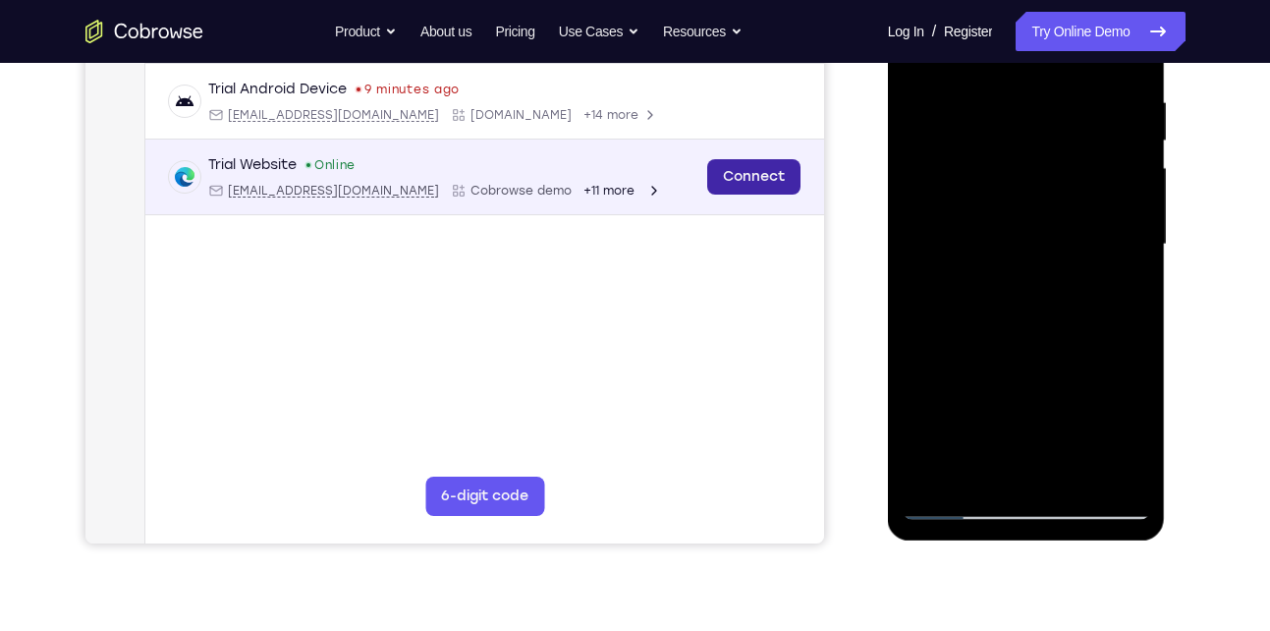
click at [760, 184] on link "Connect" at bounding box center [752, 176] width 93 height 35
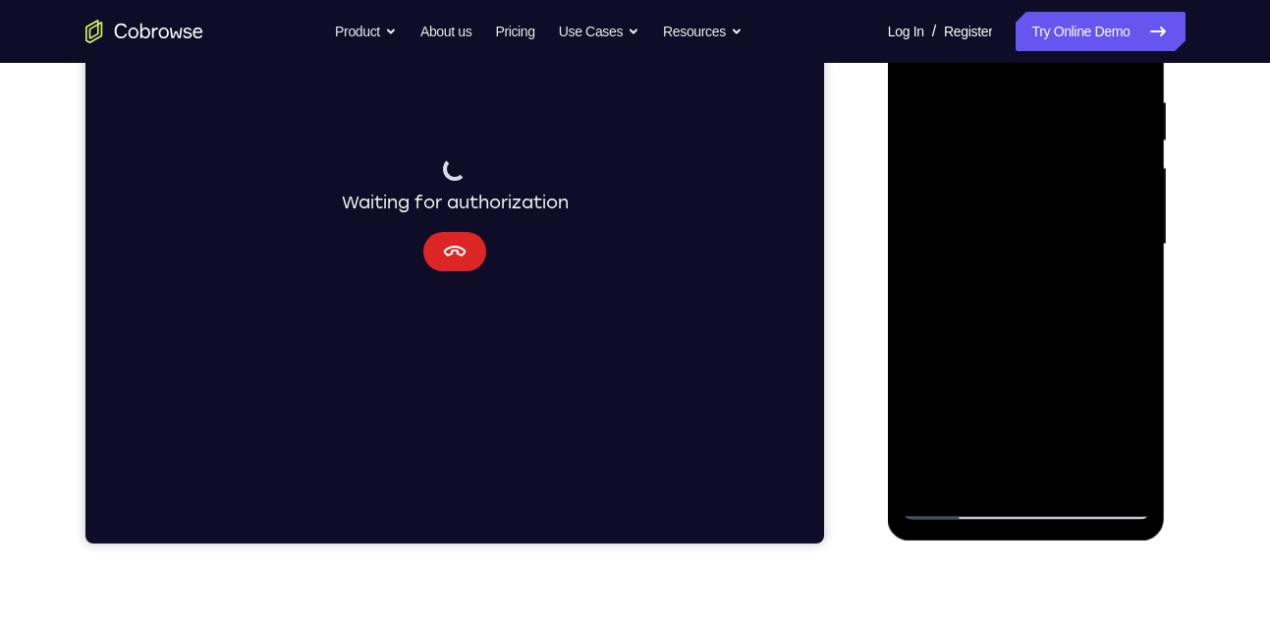
click at [457, 248] on icon "Cancel" at bounding box center [454, 252] width 24 height 24
